Goal: Task Accomplishment & Management: Complete application form

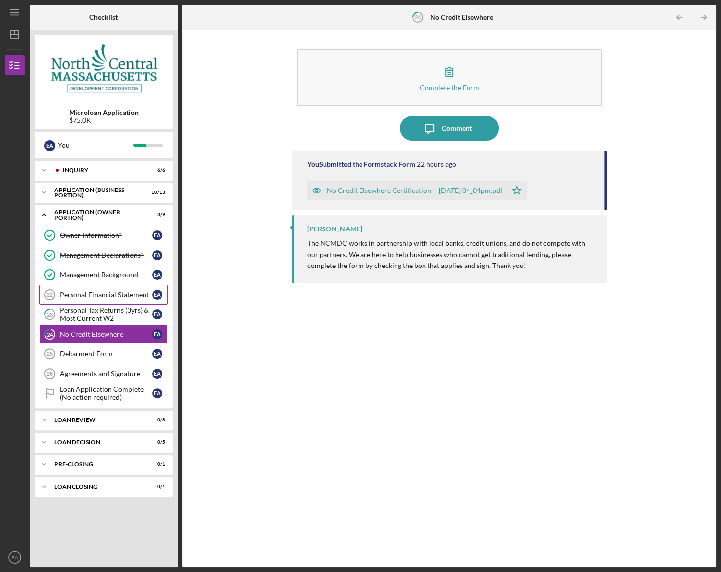
click at [98, 291] on div "Personal Financial Statement" at bounding box center [106, 294] width 93 height 8
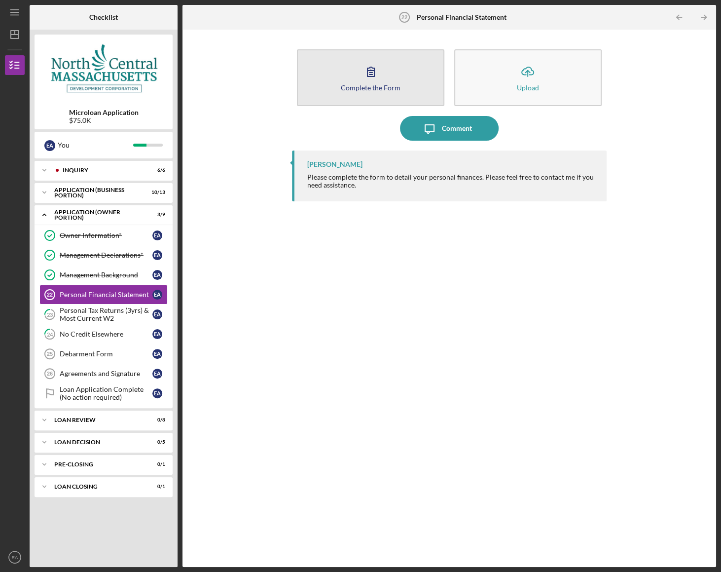
click at [380, 72] on icon "button" at bounding box center [371, 71] width 25 height 25
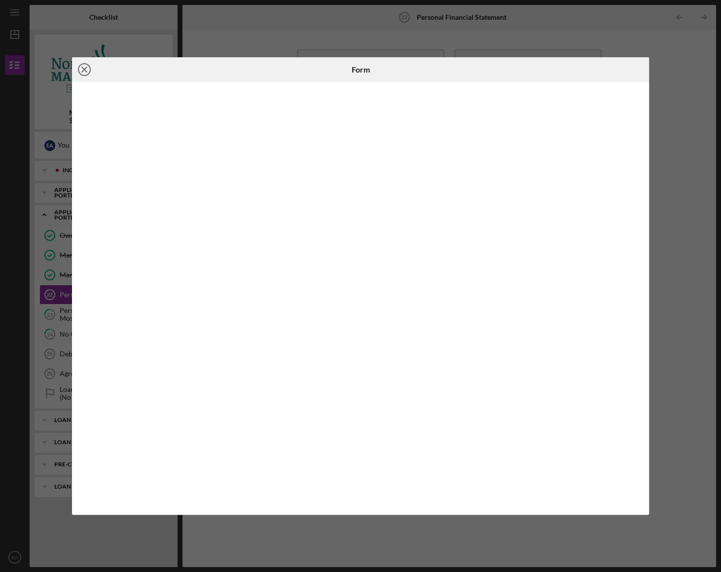
click at [88, 72] on icon "Icon/Close" at bounding box center [84, 69] width 25 height 25
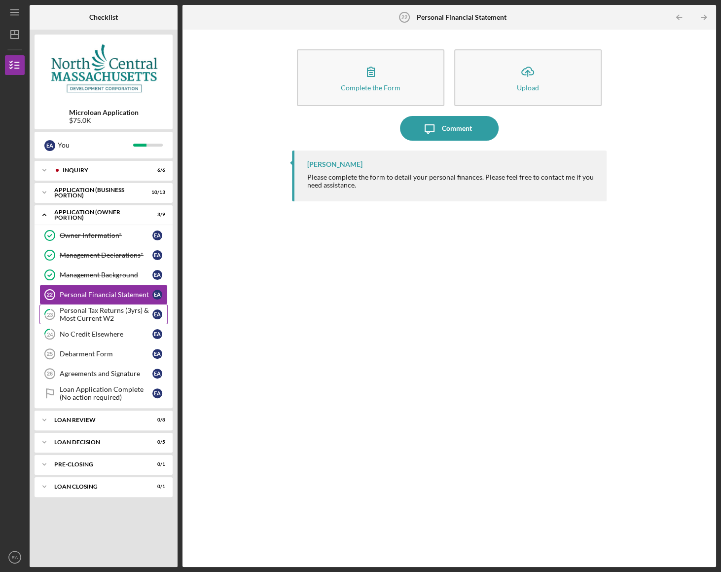
click at [101, 312] on div "Personal Tax Returns (3yrs) & Most Current W2" at bounding box center [106, 314] width 93 height 16
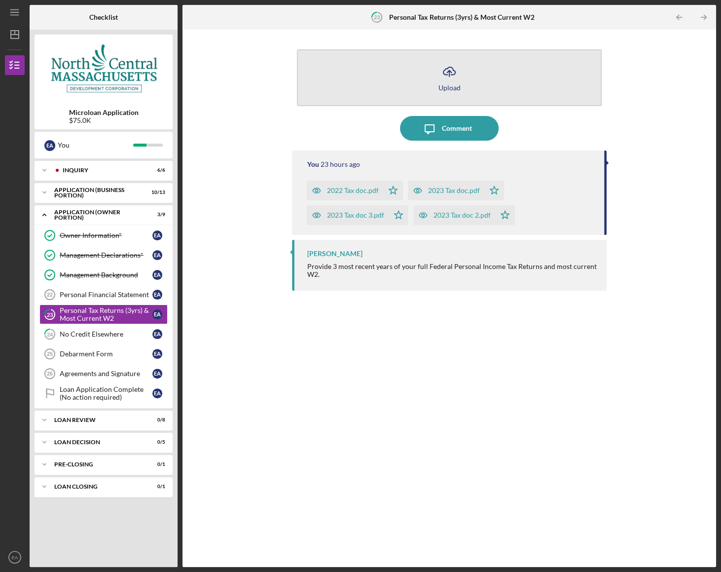
click at [451, 69] on icon "Icon/Upload" at bounding box center [449, 71] width 25 height 25
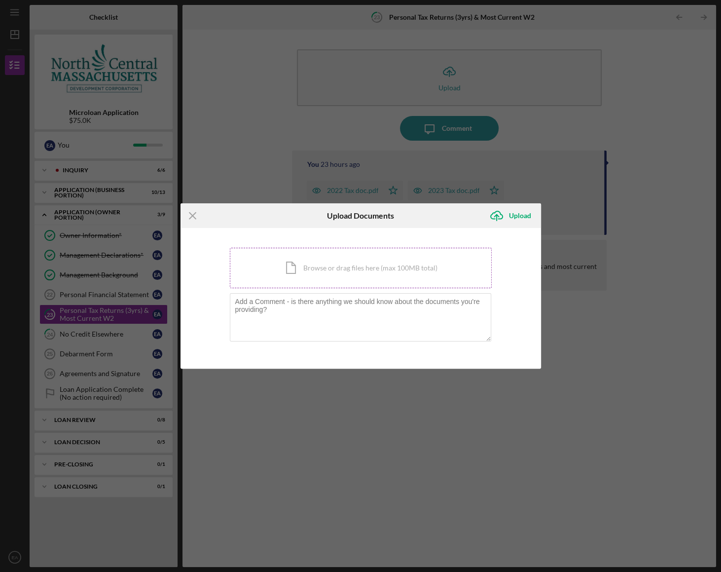
click at [337, 264] on div "Icon/Document Browse or drag files here (max 100MB total) Tap to choose files o…" at bounding box center [361, 268] width 262 height 40
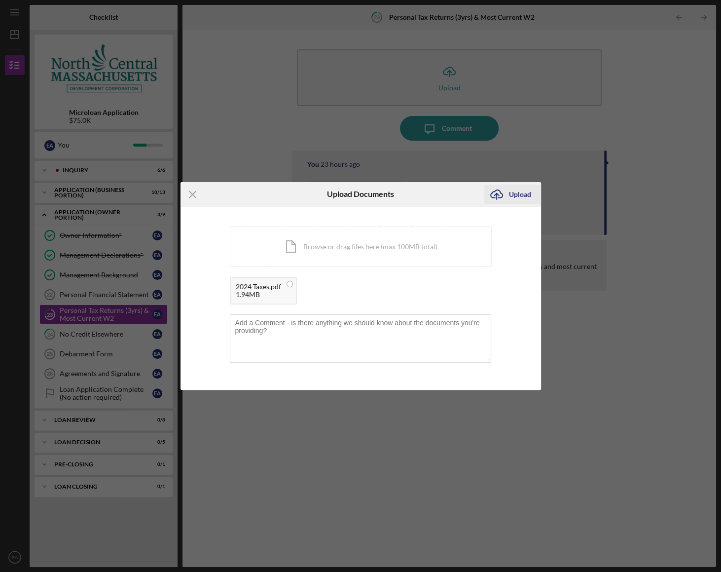
click at [515, 193] on div "Upload" at bounding box center [520, 194] width 22 height 20
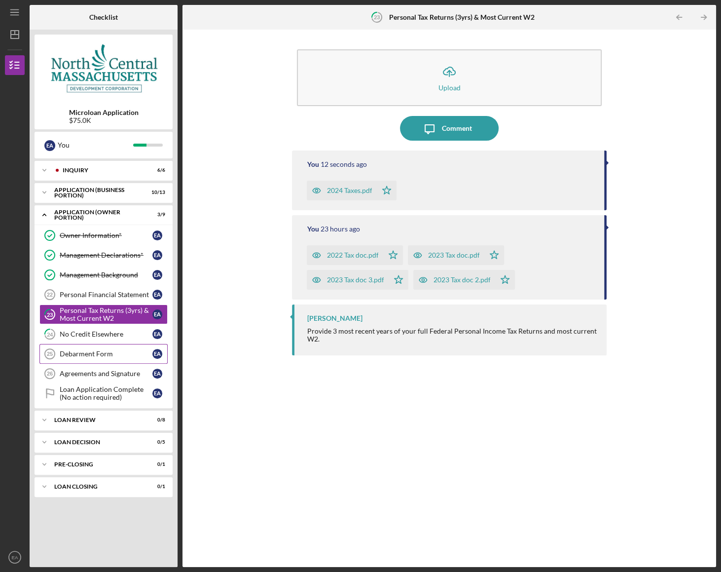
click at [113, 357] on link "Debarment Form 25 Debarment Form E A" at bounding box center [103, 354] width 128 height 20
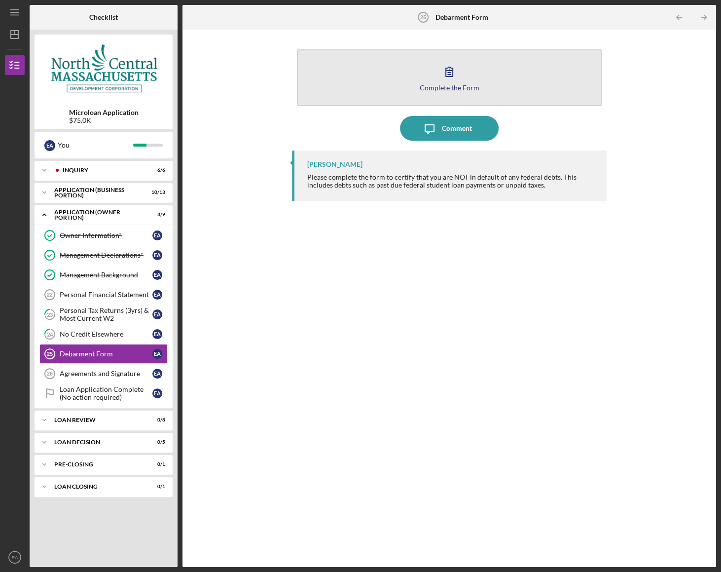
click at [450, 76] on icon "button" at bounding box center [449, 71] width 7 height 9
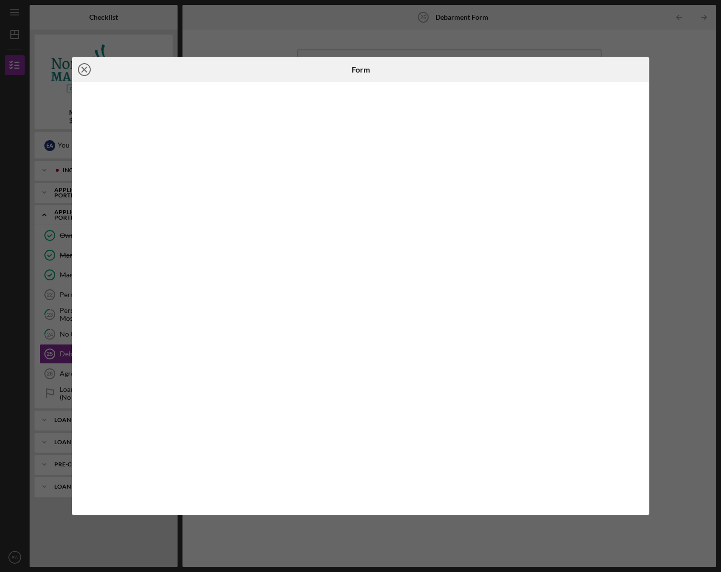
click at [82, 70] on icon "Icon/Close" at bounding box center [84, 69] width 25 height 25
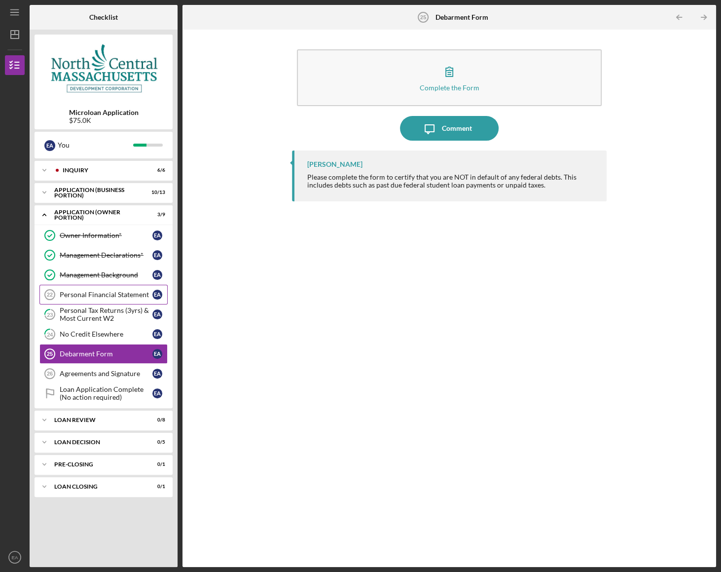
click at [93, 292] on div "Personal Financial Statement" at bounding box center [106, 294] width 93 height 8
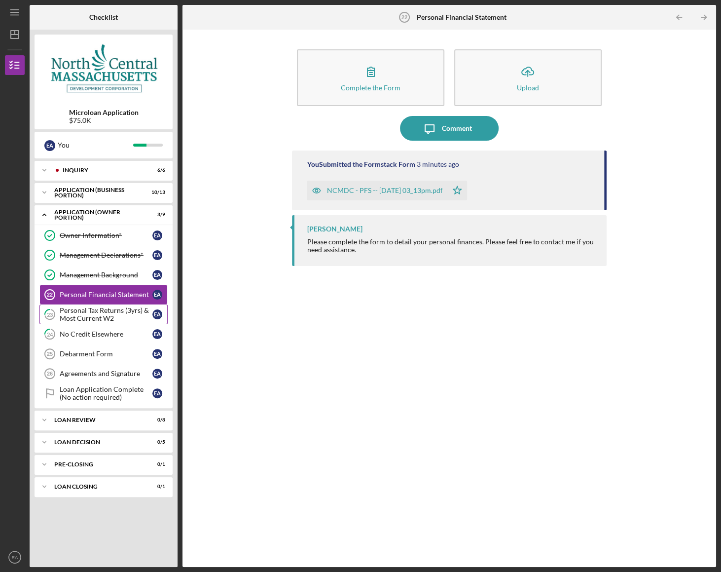
click at [88, 309] on div "Personal Tax Returns (3yrs) & Most Current W2" at bounding box center [106, 314] width 93 height 16
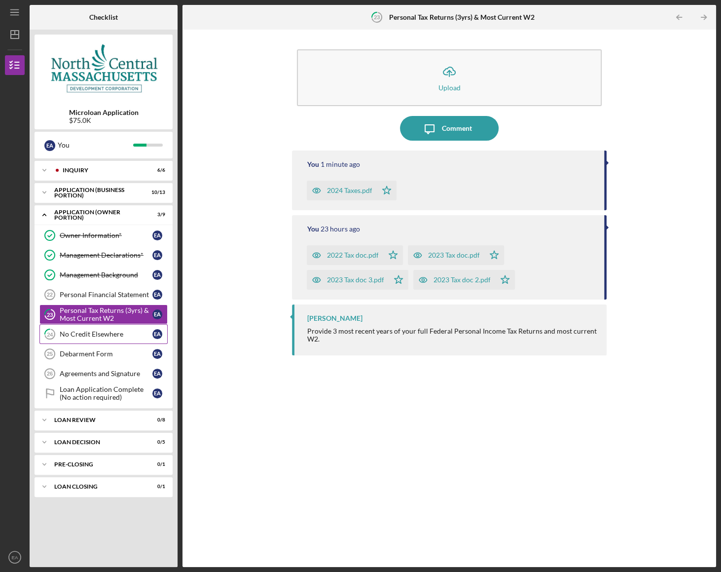
click at [83, 331] on div "No Credit Elsewhere" at bounding box center [106, 334] width 93 height 8
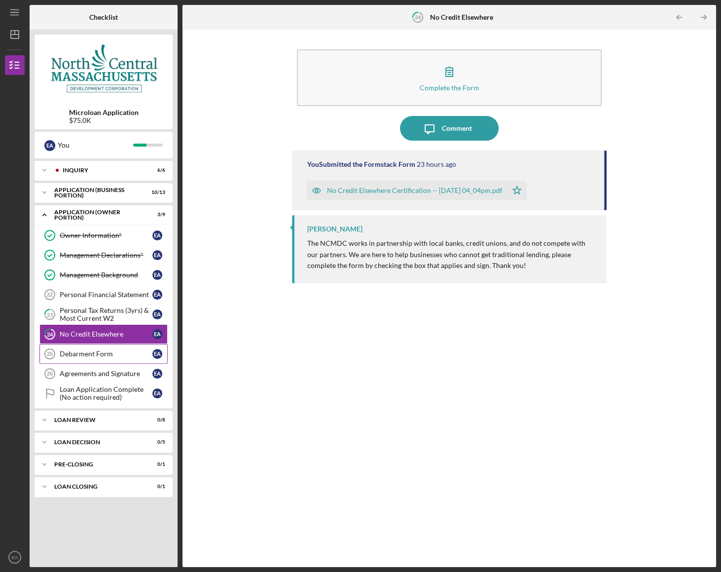
click at [83, 353] on div "Debarment Form" at bounding box center [106, 354] width 93 height 8
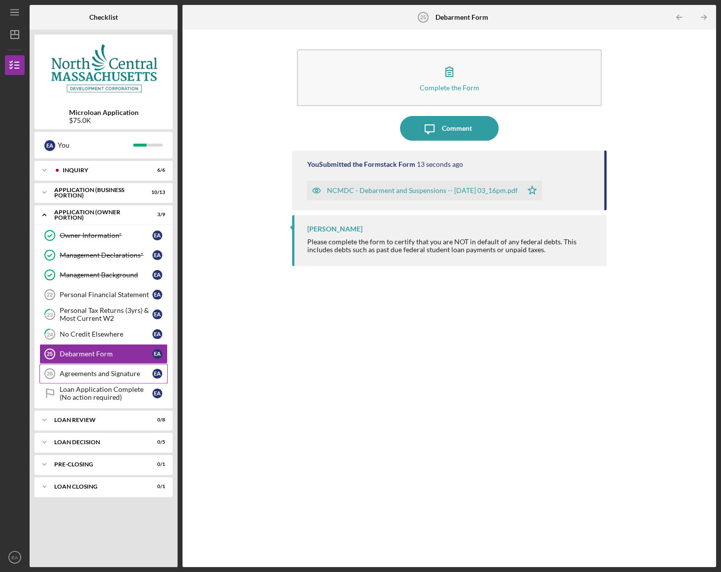
click at [83, 372] on div "Agreements and Signature" at bounding box center [106, 373] width 93 height 8
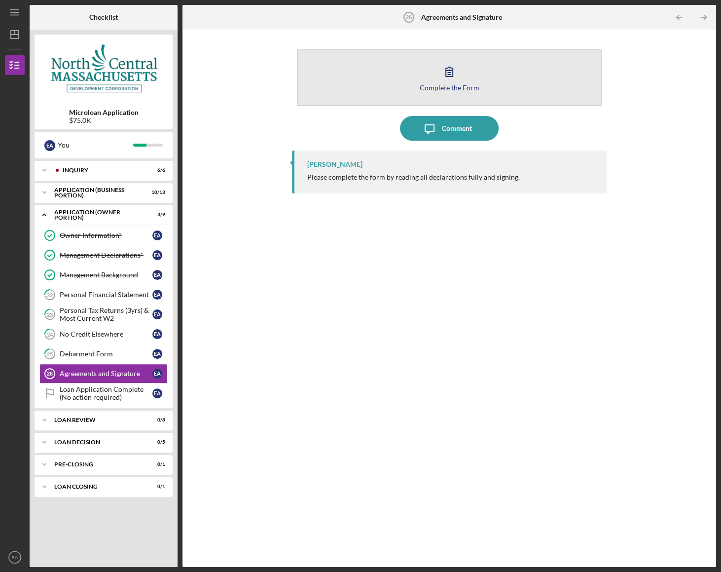
click at [451, 74] on icon "button" at bounding box center [449, 71] width 25 height 25
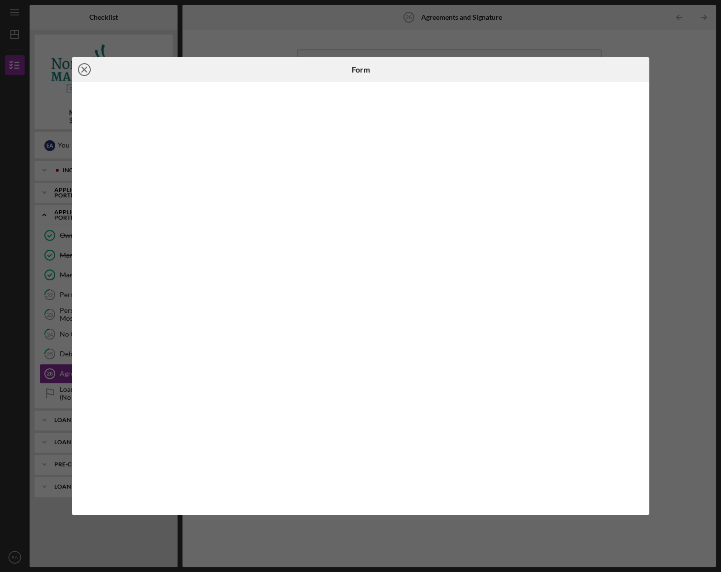
click at [83, 71] on icon "Icon/Close" at bounding box center [84, 69] width 25 height 25
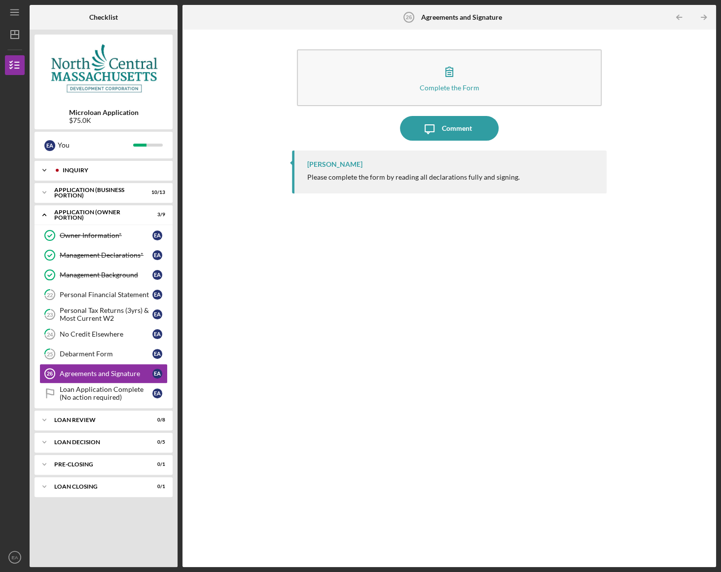
click at [105, 170] on div "INQUIRY" at bounding box center [112, 170] width 98 height 6
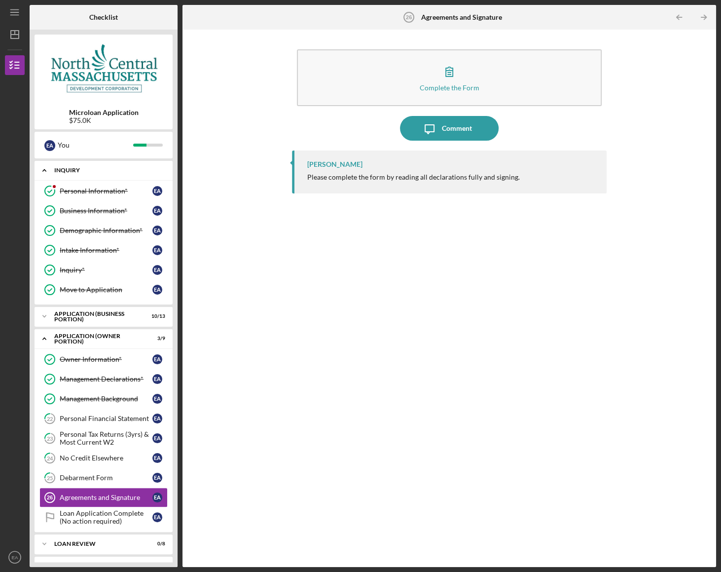
click at [43, 169] on icon "Icon/Expander" at bounding box center [45, 170] width 20 height 20
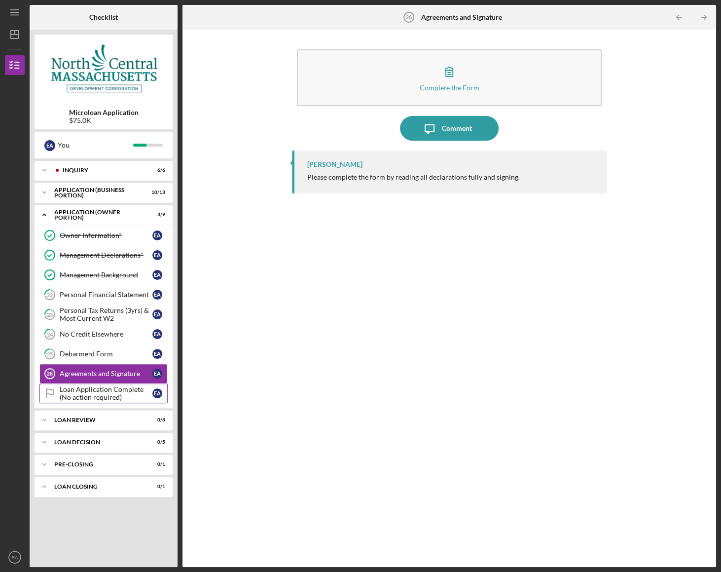
click at [89, 390] on div "Loan Application Complete (No action required)" at bounding box center [106, 393] width 93 height 16
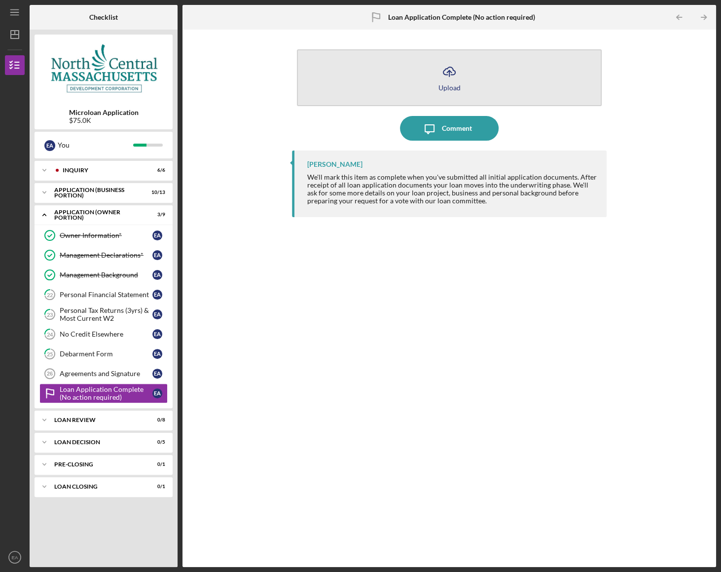
click at [454, 82] on icon "Icon/Upload" at bounding box center [449, 71] width 25 height 25
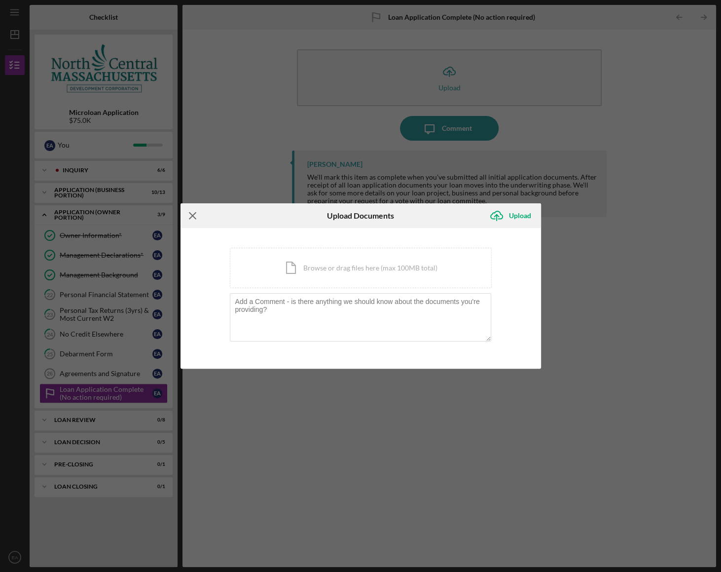
click at [194, 217] on icon "Icon/Menu Close" at bounding box center [192, 215] width 25 height 25
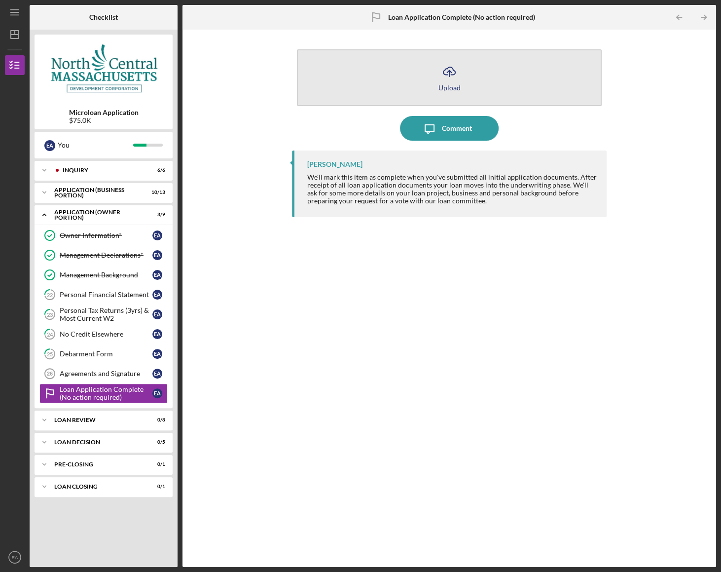
click at [454, 82] on icon "Icon/Upload" at bounding box center [449, 71] width 25 height 25
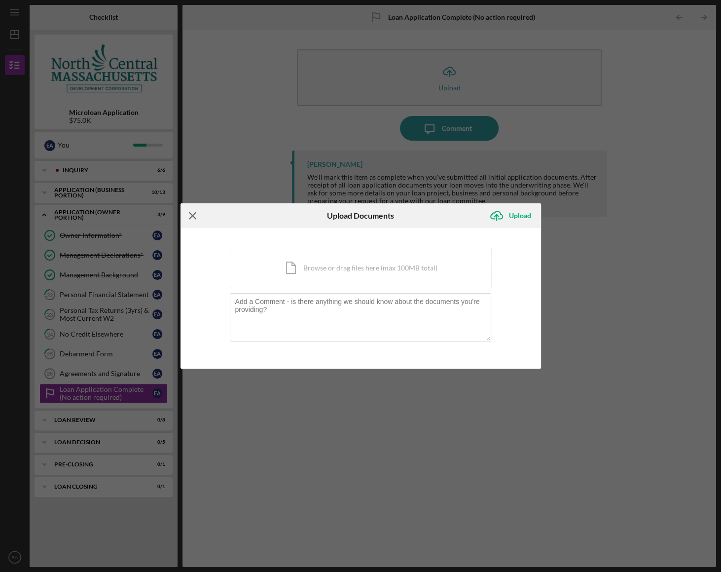
click at [190, 217] on line at bounding box center [192, 215] width 6 height 6
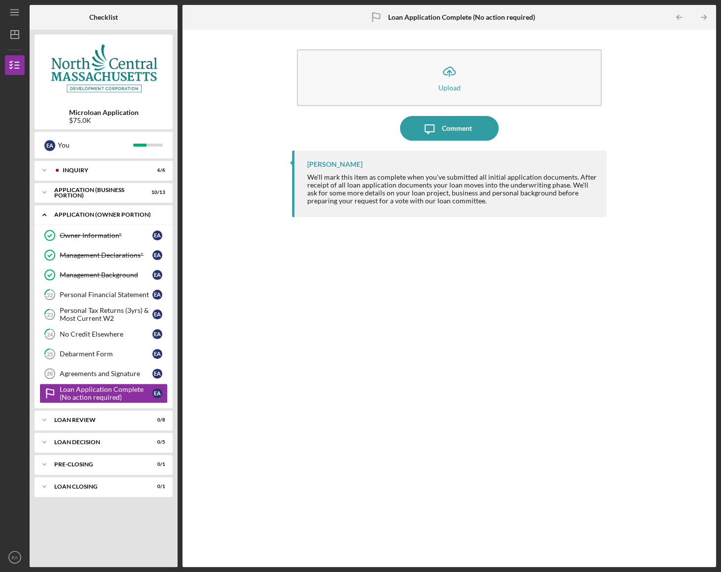
click at [44, 214] on icon "Icon/Expander" at bounding box center [45, 215] width 20 height 20
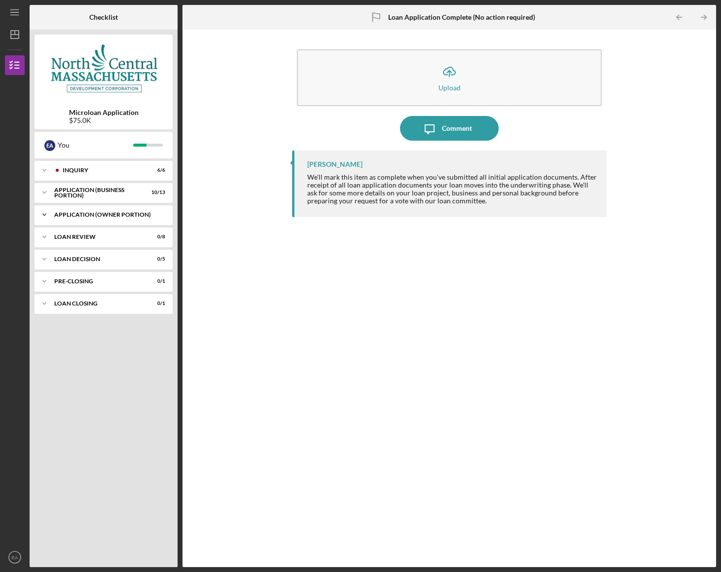
click at [103, 214] on div "APPLICATION (OWNER PORTION)" at bounding box center [107, 215] width 106 height 6
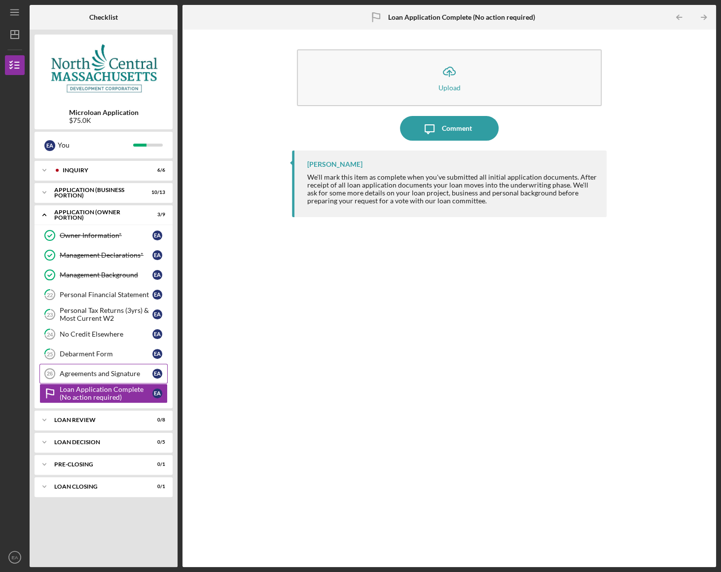
click at [101, 369] on div "Agreements and Signature" at bounding box center [106, 373] width 93 height 8
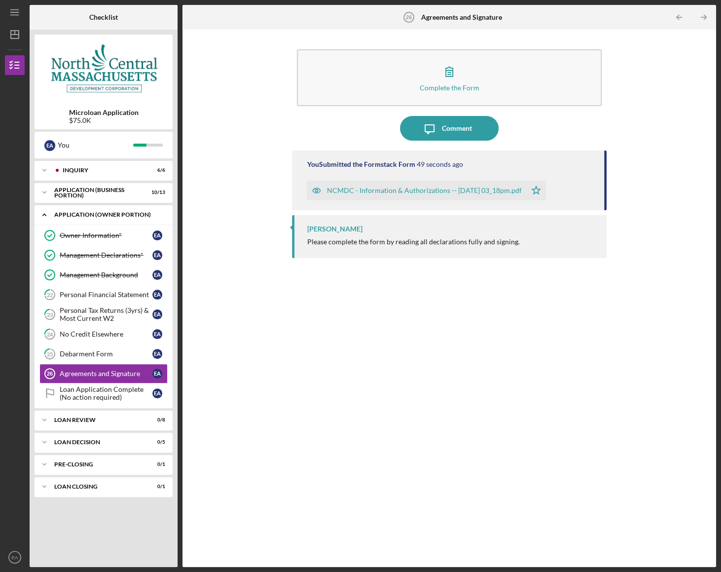
click at [46, 213] on icon "Icon/Expander" at bounding box center [45, 215] width 20 height 20
